Goal: Transaction & Acquisition: Purchase product/service

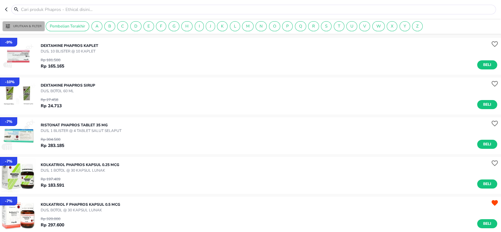
click at [40, 29] on button "Urutkan & Filter" at bounding box center [24, 26] width 42 height 10
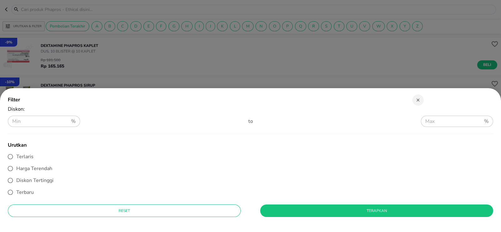
click at [34, 185] on label "Diskon Tertinggi" at bounding box center [246, 181] width 484 height 12
click at [16, 185] on input "Diskon Tertinggi" at bounding box center [10, 181] width 12 height 12
radio input "true"
click at [277, 210] on span "Terapkan" at bounding box center [376, 211] width 223 height 7
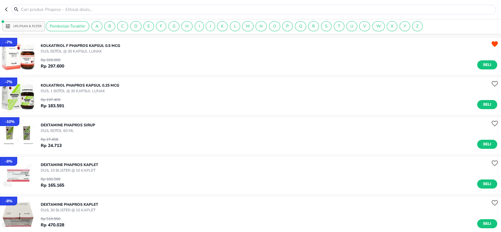
scroll to position [117, 0]
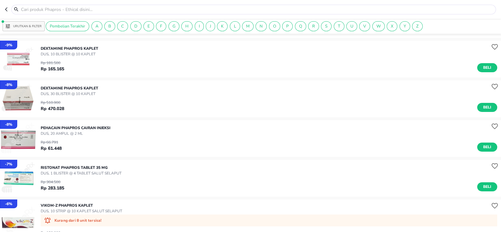
click at [7, 9] on icon "button" at bounding box center [7, 9] width 5 height 5
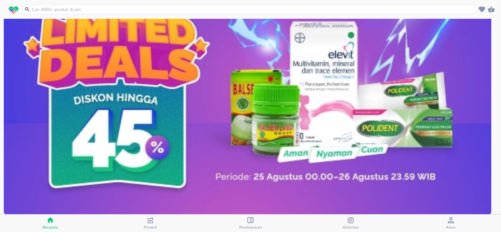
scroll to position [249, 0]
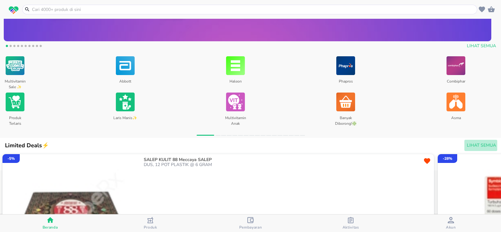
click at [472, 142] on span "Lihat Semua" at bounding box center [481, 146] width 29 height 8
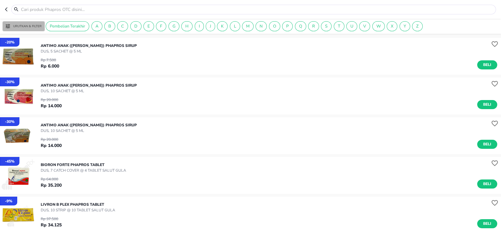
click at [29, 27] on p "Urutkan & Filter" at bounding box center [27, 26] width 29 height 5
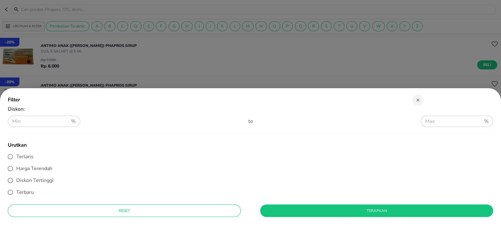
click at [31, 175] on label "Diskon Tertinggi" at bounding box center [246, 181] width 484 height 12
click at [16, 175] on input "Diskon Tertinggi" at bounding box center [10, 181] width 12 height 12
radio input "true"
click at [285, 211] on span "Terapkan" at bounding box center [376, 211] width 223 height 7
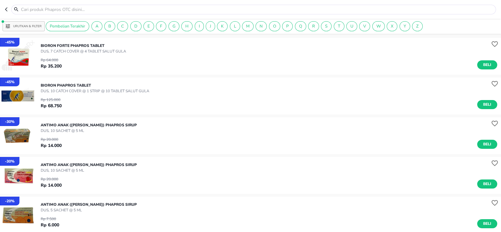
click at [8, 11] on icon "button" at bounding box center [7, 9] width 5 height 5
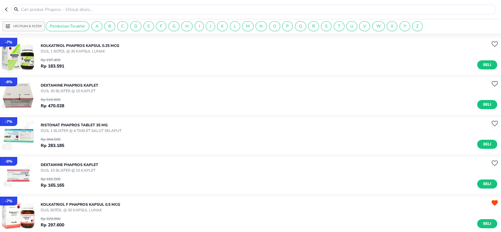
click at [41, 24] on span "Urutkan & Filter" at bounding box center [24, 27] width 36 height 6
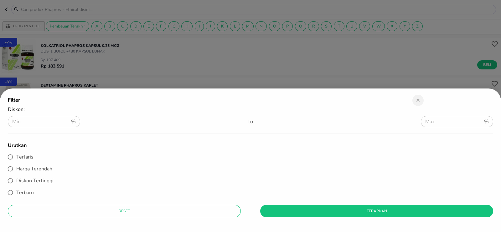
click at [39, 177] on span "Diskon Tertinggi" at bounding box center [34, 181] width 37 height 8
click at [16, 176] on input "Diskon Tertinggi" at bounding box center [10, 181] width 12 height 12
radio input "true"
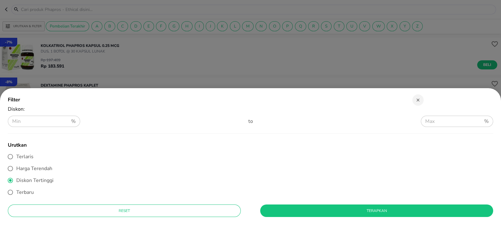
click at [283, 215] on button "Terapkan" at bounding box center [376, 211] width 233 height 13
